Goal: Transaction & Acquisition: Purchase product/service

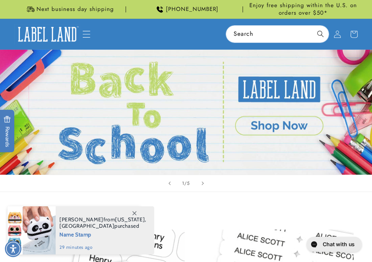
click at [88, 32] on icon "Menu" at bounding box center [86, 34] width 8 height 8
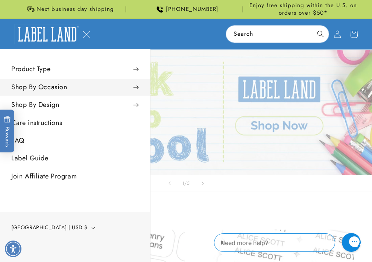
click at [60, 86] on summary "Shop By Occasion" at bounding box center [75, 87] width 150 height 17
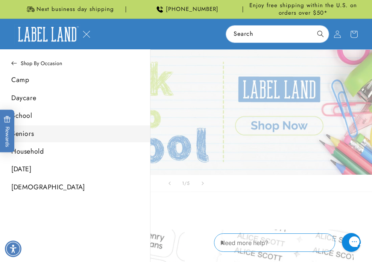
click at [27, 134] on link "Seniors" at bounding box center [75, 133] width 150 height 17
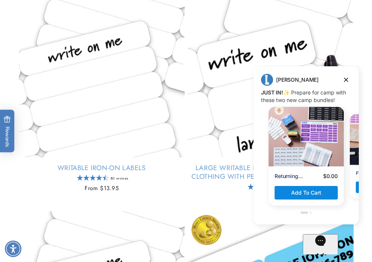
scroll to position [604, 0]
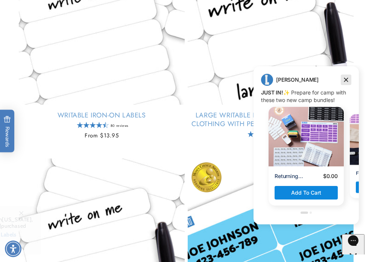
click at [346, 82] on icon "Dismiss campaign" at bounding box center [347, 79] width 8 height 9
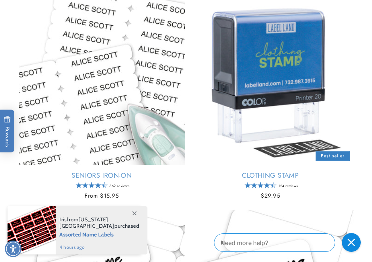
scroll to position [333, 0]
click at [306, 171] on link "Clothing Stamp" at bounding box center [271, 175] width 166 height 9
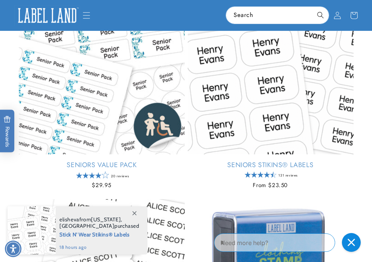
scroll to position [133, 0]
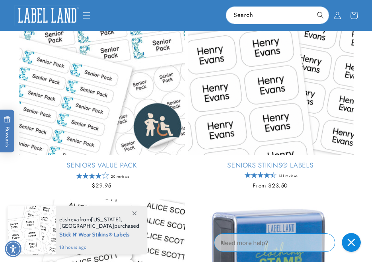
click at [90, 161] on link "Seniors Value Pack" at bounding box center [102, 165] width 166 height 9
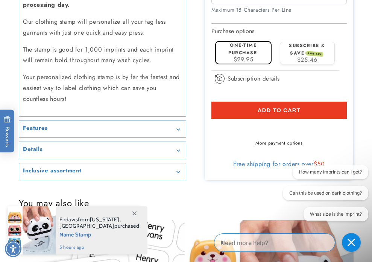
scroll to position [1298, 0]
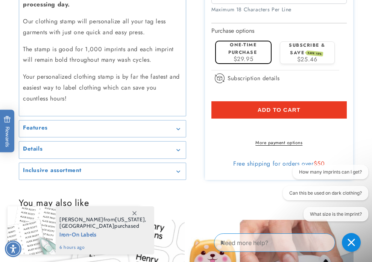
click at [180, 128] on icon "Gallery Viewer" at bounding box center [178, 129] width 3 height 2
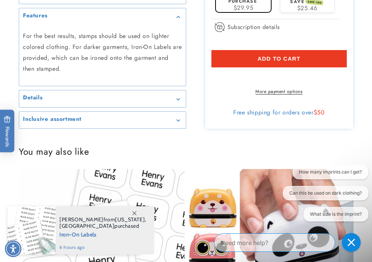
scroll to position [1414, 0]
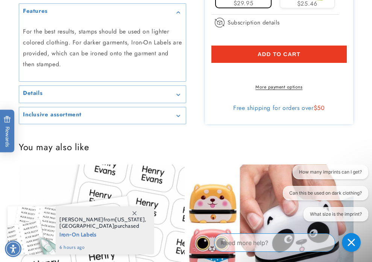
click at [177, 91] on div "Details" at bounding box center [102, 94] width 159 height 6
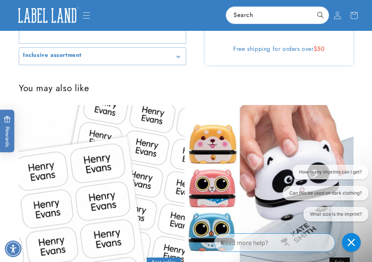
scroll to position [1577, 0]
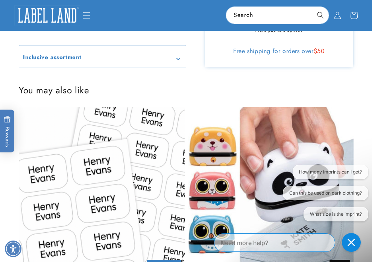
click at [179, 56] on summary "Inclusive assortment" at bounding box center [102, 58] width 167 height 17
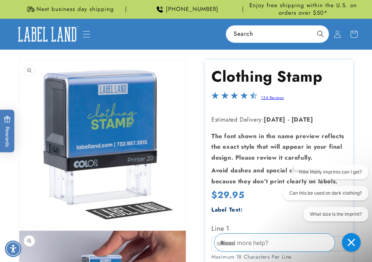
scroll to position [0, 0]
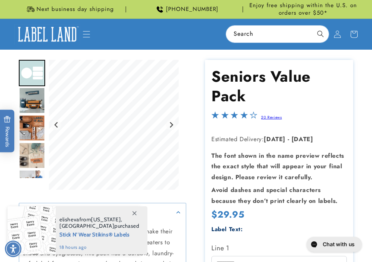
click at [30, 102] on img "Go to slide 2" at bounding box center [32, 100] width 26 height 26
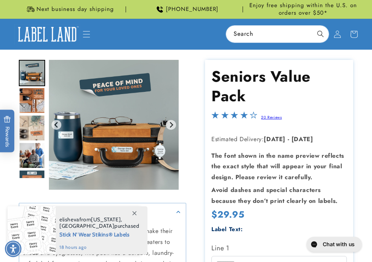
click at [30, 102] on img "Go to slide 3" at bounding box center [32, 100] width 26 height 26
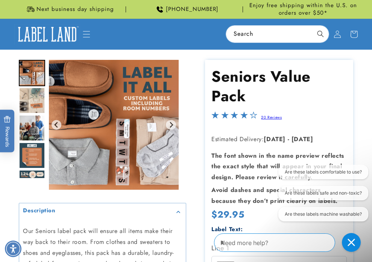
click at [37, 99] on img "Go to slide 4" at bounding box center [32, 100] width 26 height 26
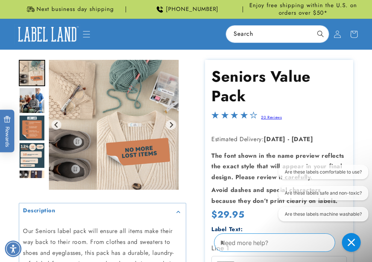
click at [29, 130] on img "Go to slide 6" at bounding box center [32, 128] width 26 height 26
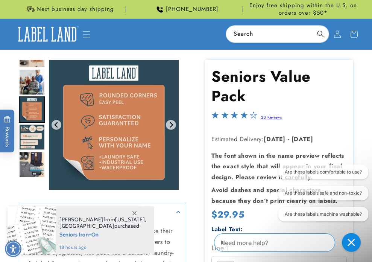
click at [32, 133] on img "Go to slide 7" at bounding box center [32, 137] width 26 height 26
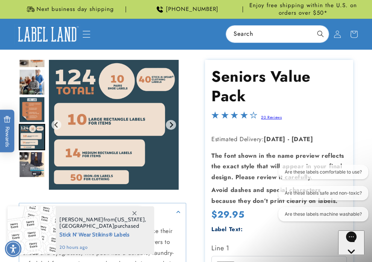
click at [85, 37] on icon "Menu" at bounding box center [87, 34] width 8 height 7
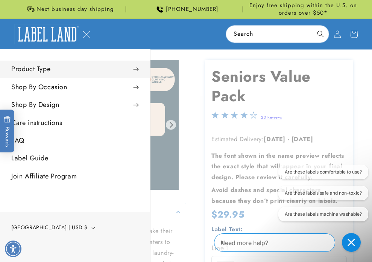
click at [71, 69] on summary "Product Type" at bounding box center [75, 69] width 150 height 17
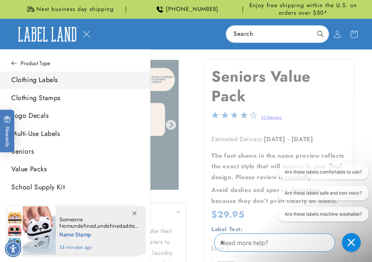
click at [69, 84] on link "Clothing Labels" at bounding box center [75, 80] width 150 height 17
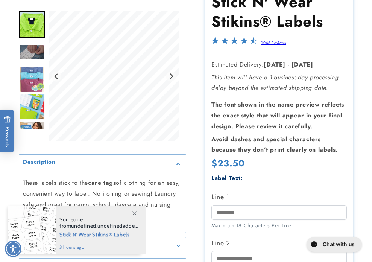
scroll to position [79, 0]
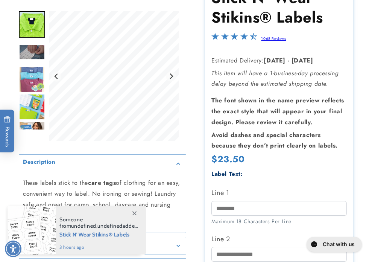
click at [34, 49] on img "Go to slide 3" at bounding box center [32, 51] width 26 height 15
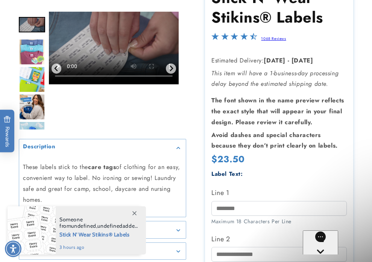
scroll to position [0, 0]
click at [29, 73] on img "Go to slide 5" at bounding box center [32, 79] width 26 height 26
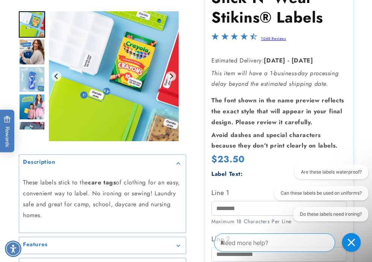
click at [32, 49] on img "Go to slide 6" at bounding box center [32, 52] width 26 height 26
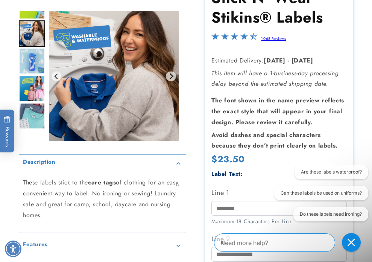
click at [32, 53] on img "Go to slide 7" at bounding box center [32, 61] width 26 height 26
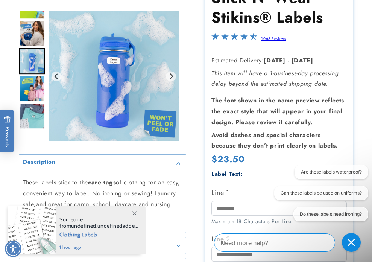
click at [34, 83] on img "Go to slide 8" at bounding box center [32, 88] width 26 height 26
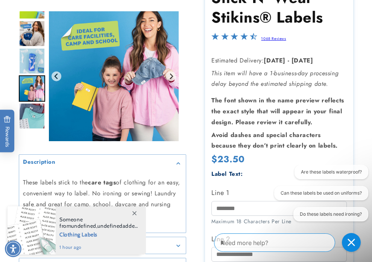
click at [28, 119] on img "Go to slide 9" at bounding box center [32, 116] width 26 height 26
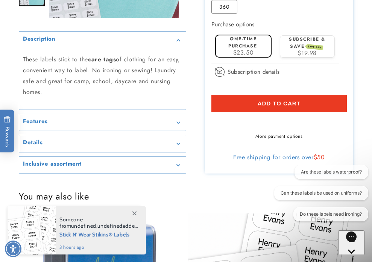
scroll to position [390, 0]
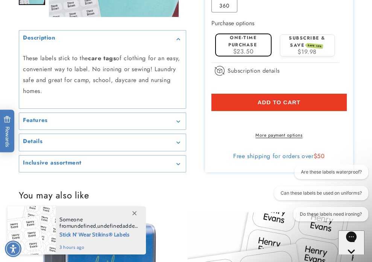
click at [178, 120] on icon "Gallery Viewer" at bounding box center [179, 121] width 4 height 2
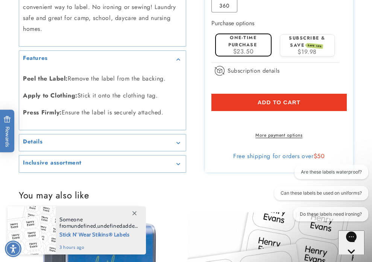
click at [177, 140] on div "Details" at bounding box center [102, 143] width 159 height 6
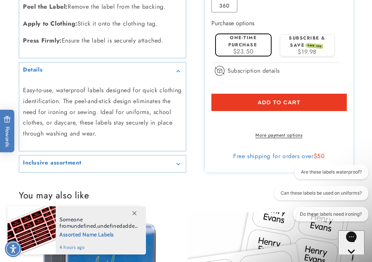
click at [181, 161] on div "Inclusive assortment" at bounding box center [102, 164] width 159 height 6
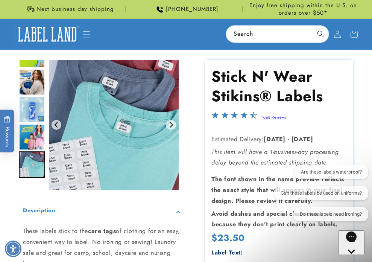
scroll to position [0, 0]
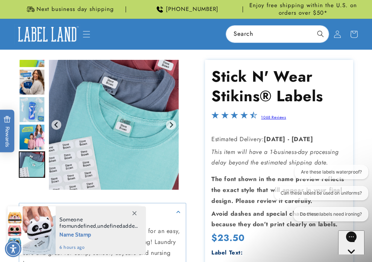
click at [136, 215] on span at bounding box center [135, 213] width 14 height 14
